Goal: Check status: Check status

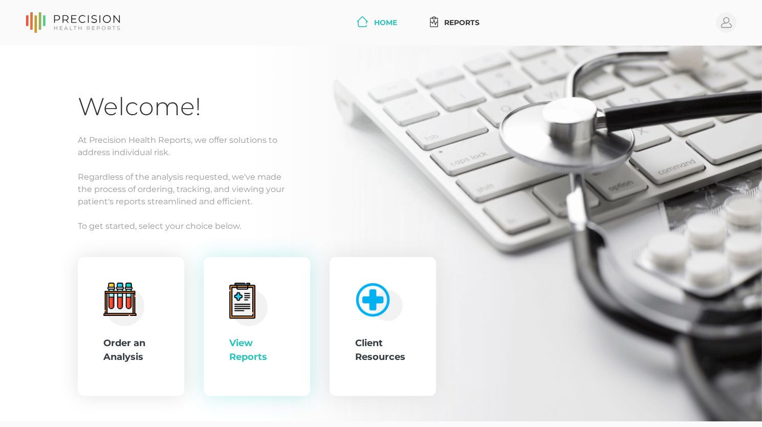
click at [258, 310] on circle at bounding box center [248, 306] width 37 height 37
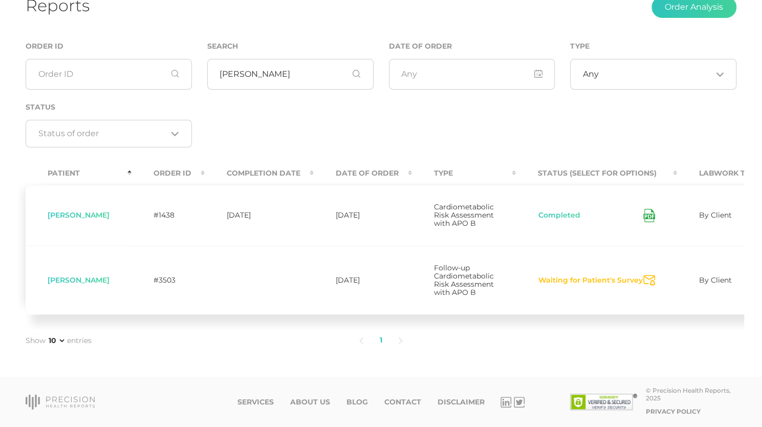
scroll to position [79, 0]
click at [631, 286] on button "Waiting for Patient's Survey" at bounding box center [590, 280] width 105 height 10
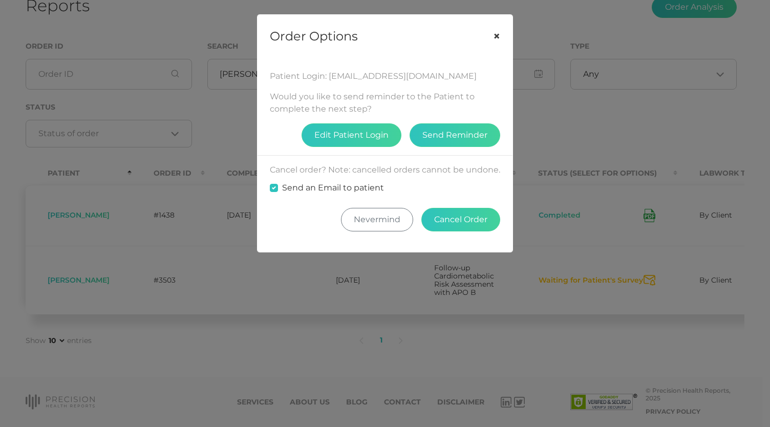
click at [492, 41] on button "×" at bounding box center [497, 36] width 32 height 43
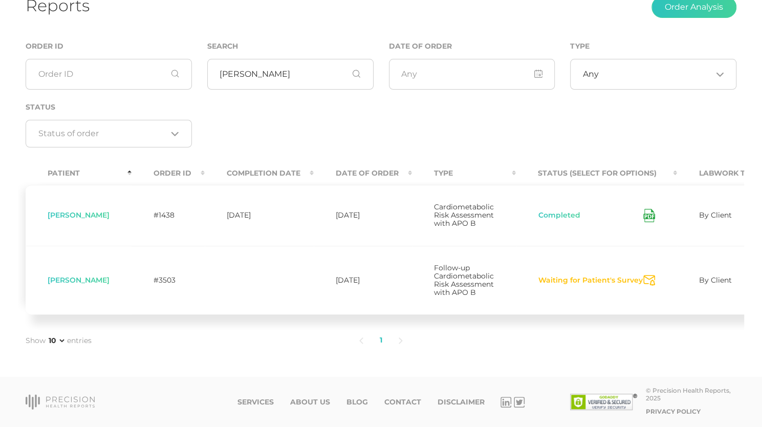
click at [83, 285] on span "[PERSON_NAME]" at bounding box center [79, 279] width 62 height 9
click at [174, 286] on td "#3503" at bounding box center [168, 280] width 73 height 69
click at [456, 287] on td "Follow-up Cardiometabolic Risk Assessment with APO B" at bounding box center [464, 280] width 104 height 69
click at [719, 285] on span "By Client" at bounding box center [715, 279] width 33 height 9
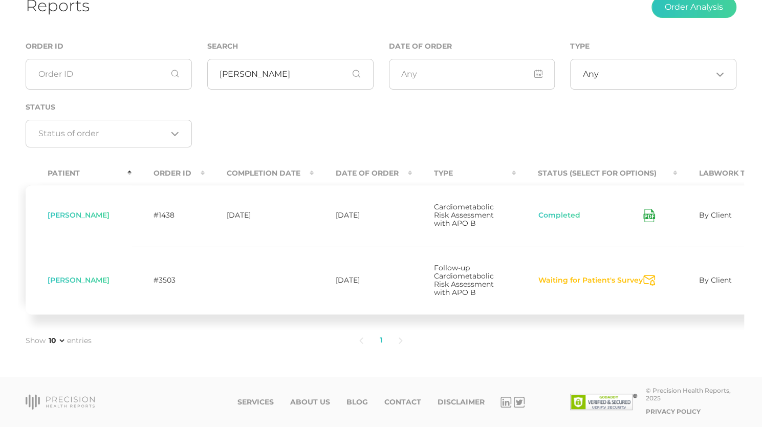
scroll to position [0, 45]
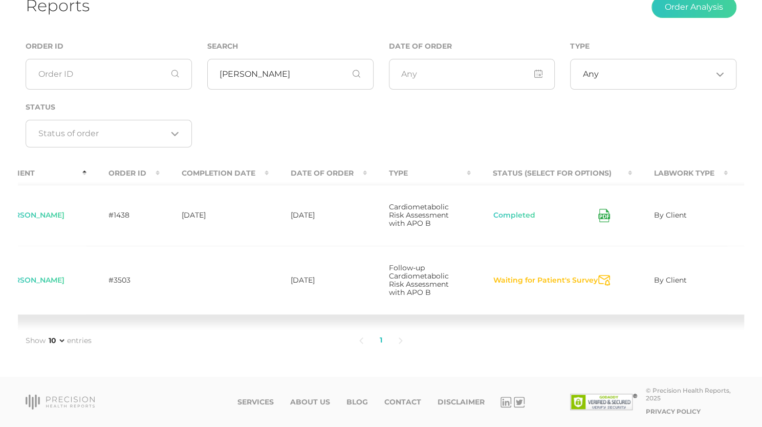
click at [606, 283] on icon "Send Notification" at bounding box center [605, 280] width 12 height 11
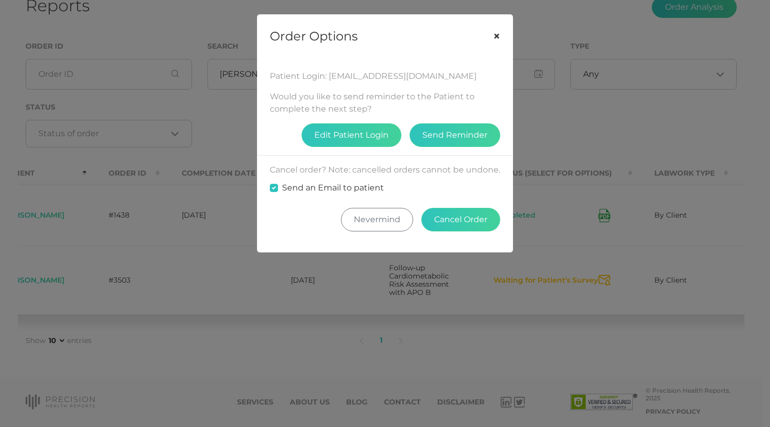
click at [498, 32] on button "×" at bounding box center [497, 36] width 32 height 43
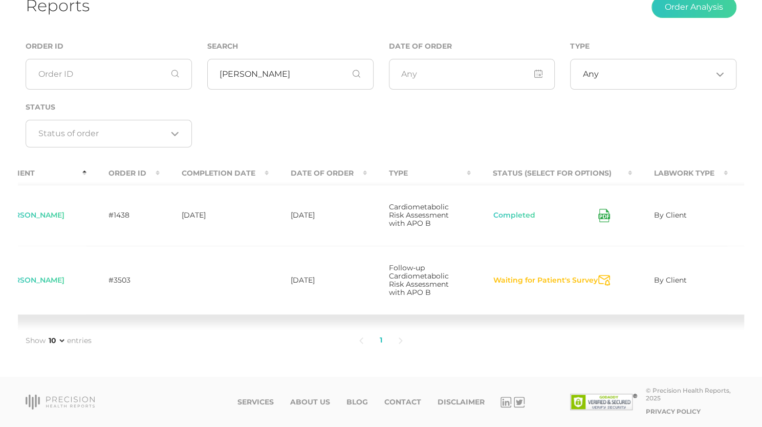
click at [541, 286] on button "Waiting for Patient's Survey" at bounding box center [545, 280] width 105 height 10
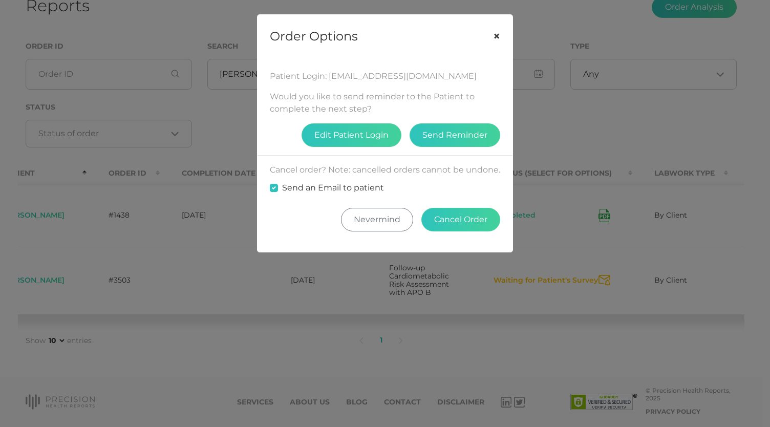
click at [494, 38] on button "×" at bounding box center [497, 36] width 32 height 43
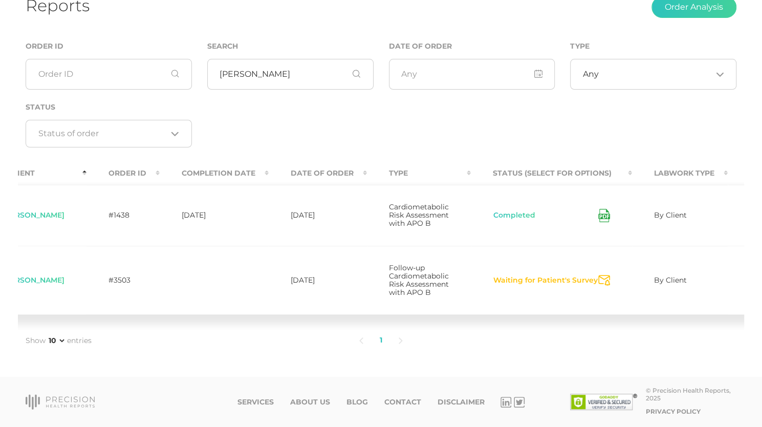
scroll to position [0, 0]
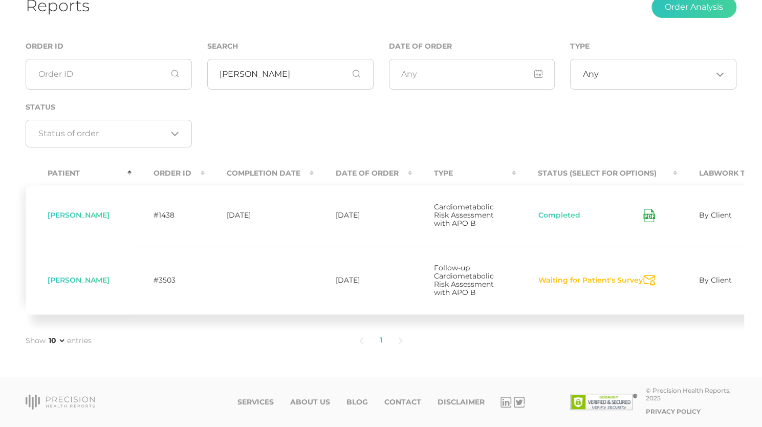
click at [74, 285] on span "[PERSON_NAME]" at bounding box center [79, 279] width 62 height 9
click at [167, 287] on td "#3503" at bounding box center [168, 280] width 73 height 69
drag, startPoint x: 257, startPoint y: 279, endPoint x: 365, endPoint y: 297, distance: 110.1
click at [365, 297] on td "[DATE]" at bounding box center [363, 280] width 98 height 69
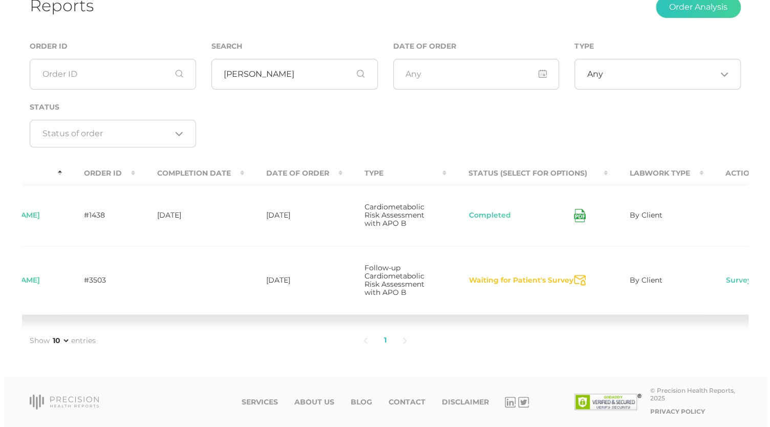
scroll to position [0, 116]
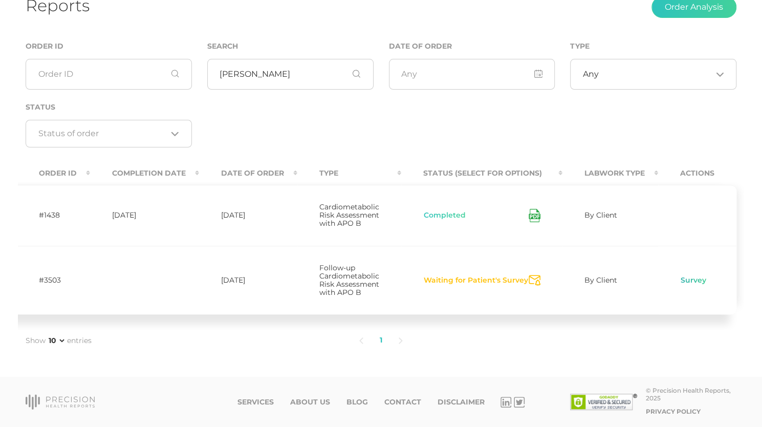
click at [692, 286] on link "Survey" at bounding box center [693, 280] width 27 height 10
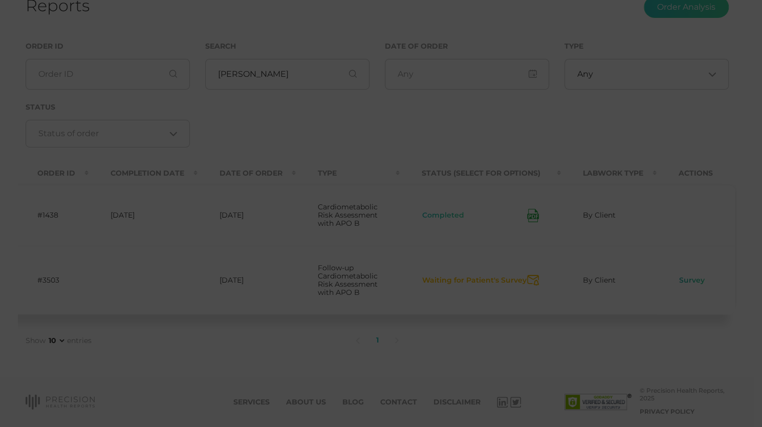
scroll to position [0, 116]
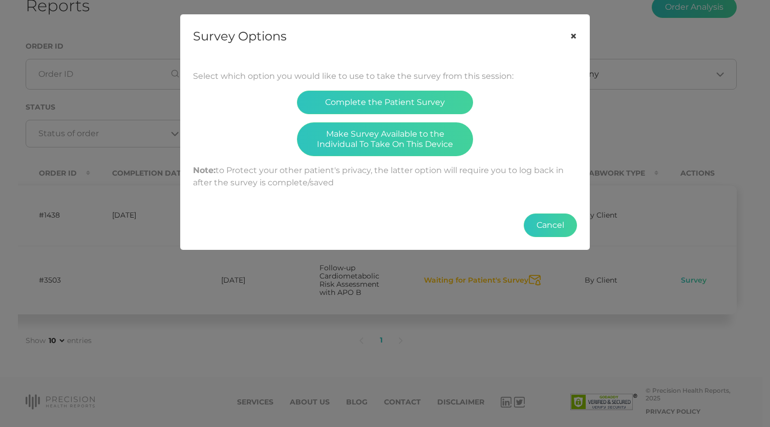
click at [575, 39] on button "×" at bounding box center [574, 36] width 32 height 43
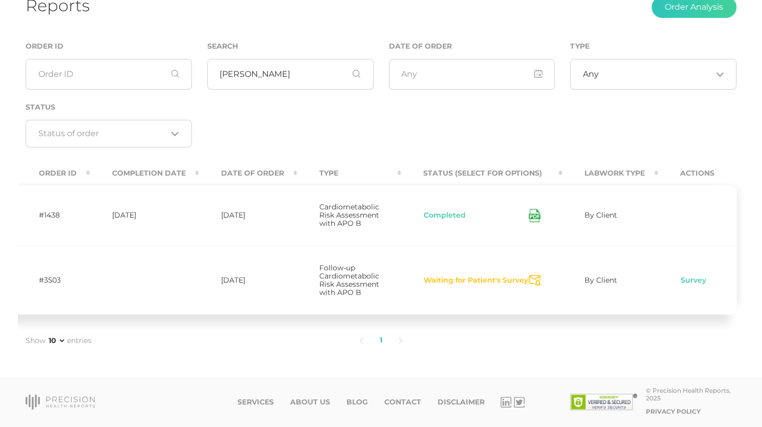
scroll to position [0, 109]
click at [477, 283] on button "Waiting for Patient's Survey" at bounding box center [482, 280] width 105 height 10
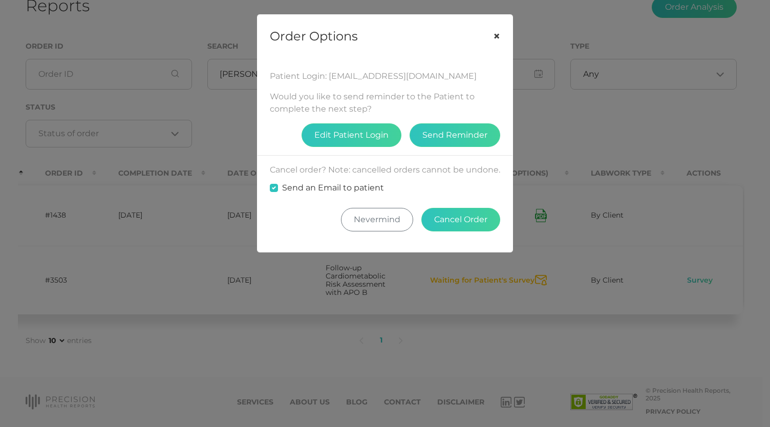
click at [499, 26] on button "×" at bounding box center [497, 36] width 32 height 43
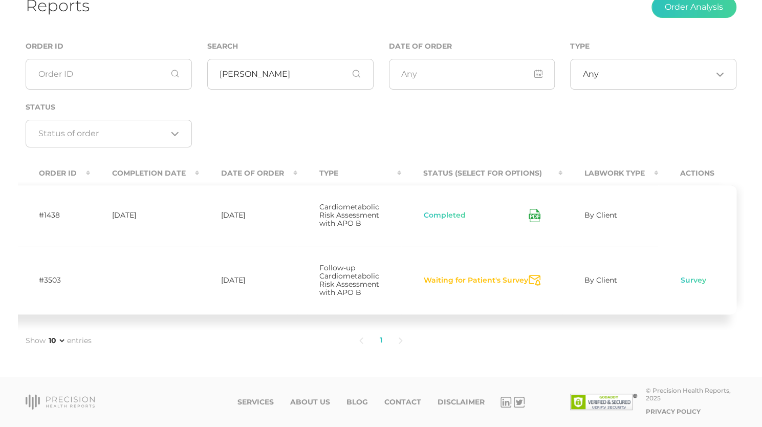
scroll to position [0, 0]
